Goal: Entertainment & Leisure: Consume media (video, audio)

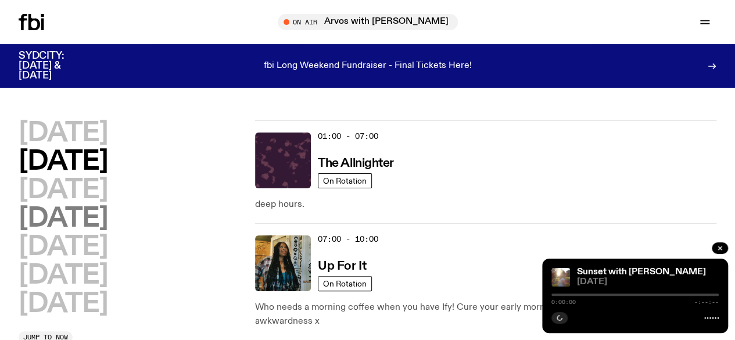
click at [107, 232] on h2 "[DATE]" at bounding box center [63, 219] width 89 height 26
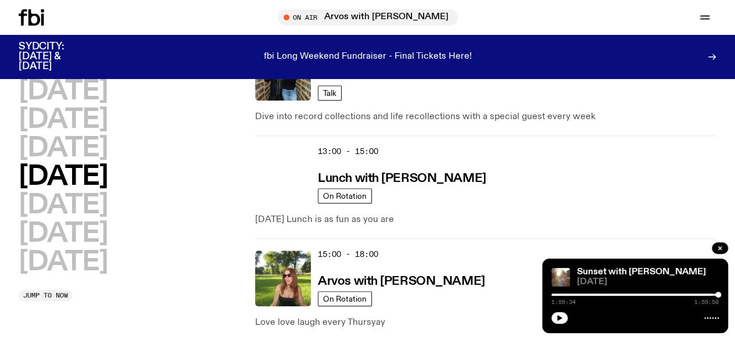
scroll to position [415, 0]
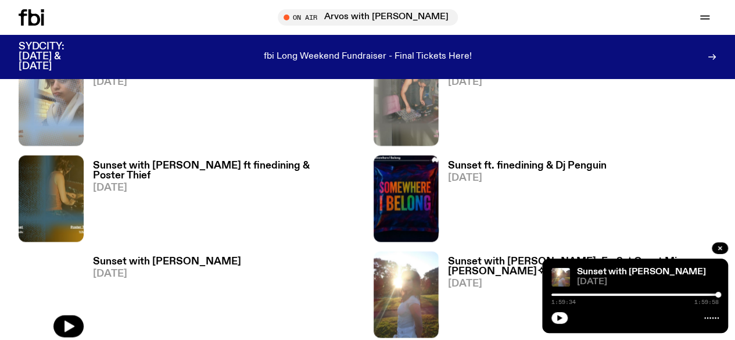
scroll to position [707, 0]
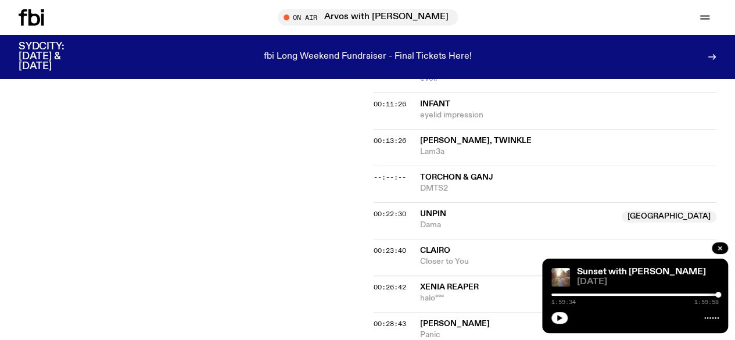
scroll to position [473, 0]
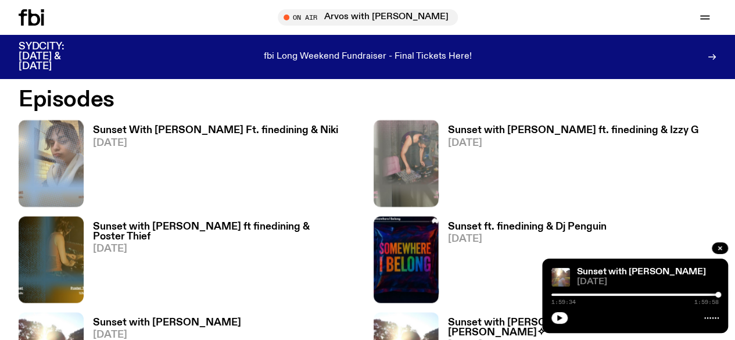
scroll to position [645, 0]
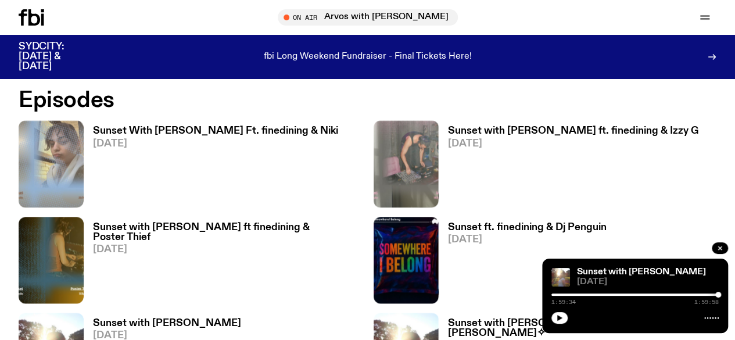
click at [165, 318] on h3 "Sunset with [PERSON_NAME]" at bounding box center [167, 323] width 148 height 10
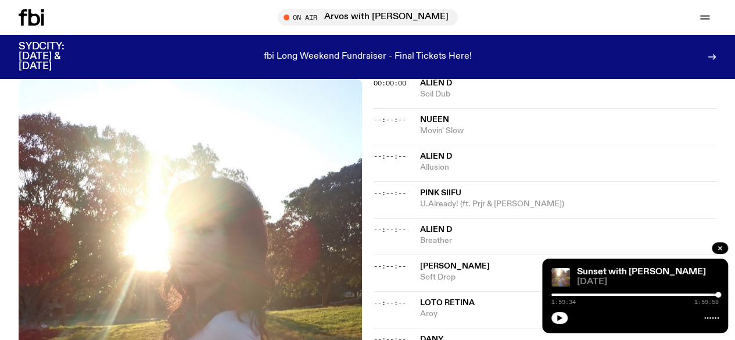
scroll to position [361, 0]
